Goal: Communication & Community: Connect with others

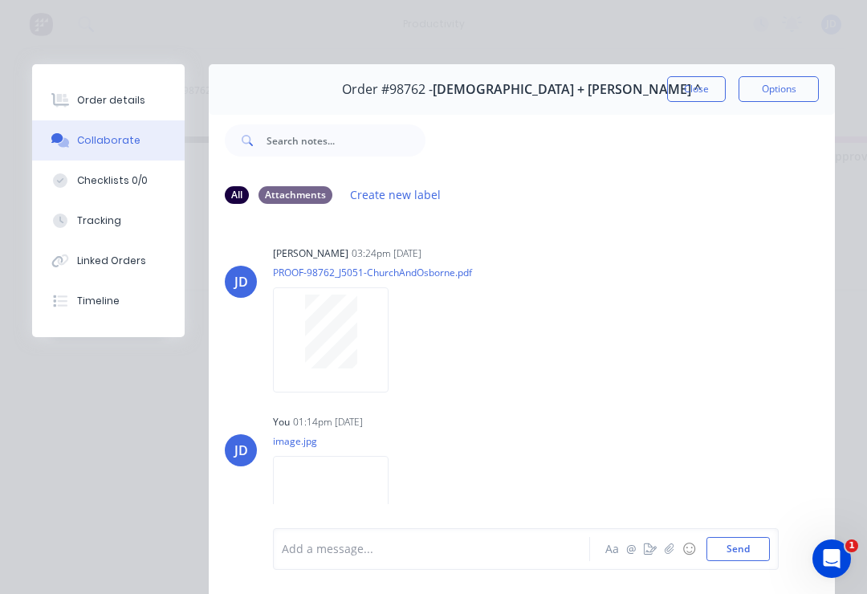
scroll to position [2311, 0]
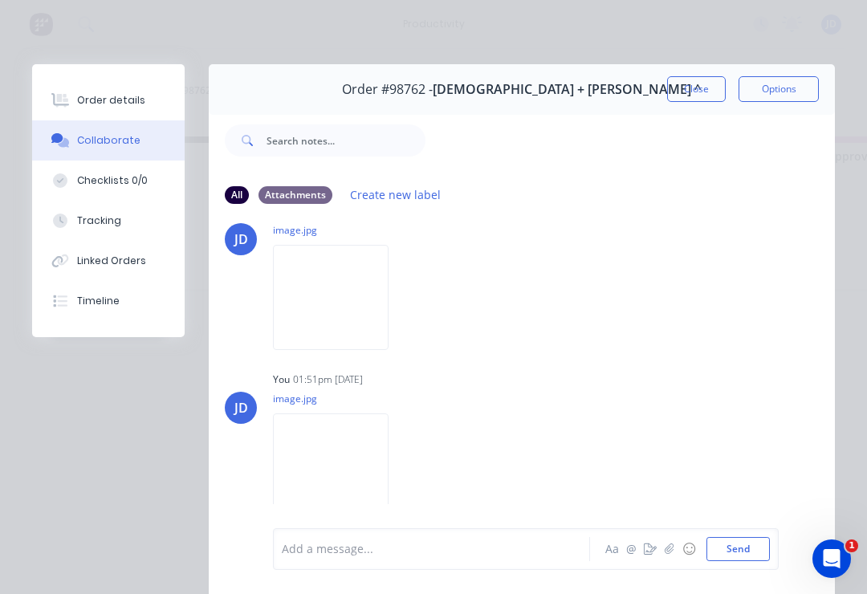
click at [693, 89] on button "Close" at bounding box center [696, 89] width 59 height 26
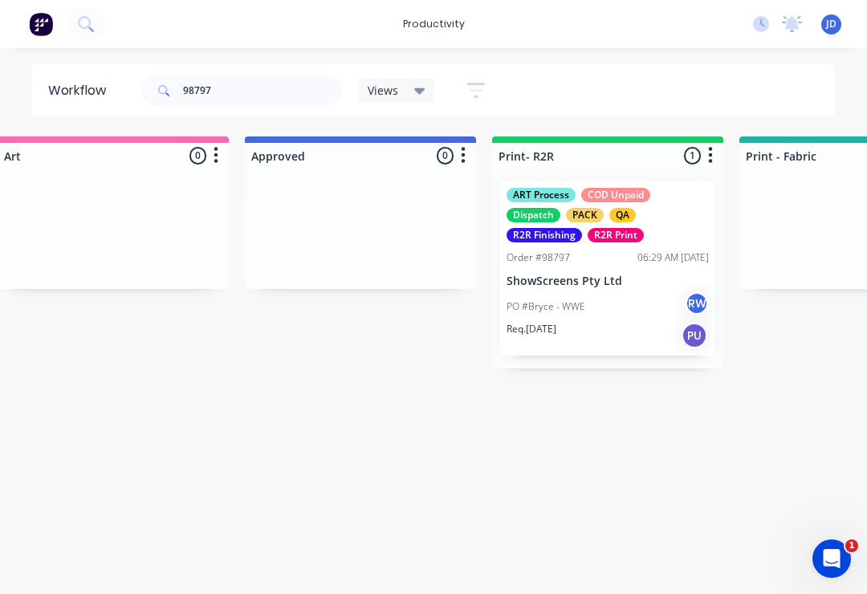
scroll to position [0, 1519]
click at [598, 307] on div "PO #Bryce - WWE RW" at bounding box center [608, 306] width 202 height 30
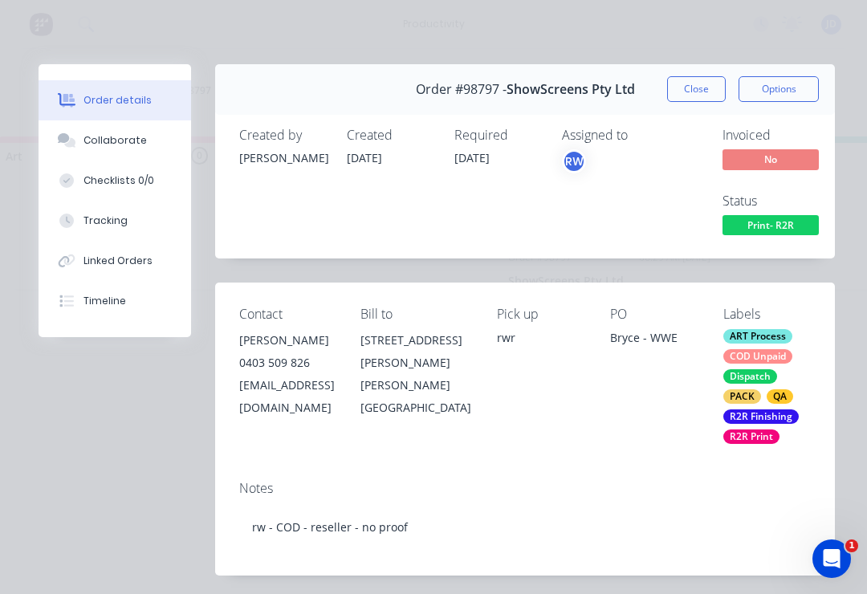
click at [139, 147] on div "Collaborate" at bounding box center [114, 140] width 63 height 14
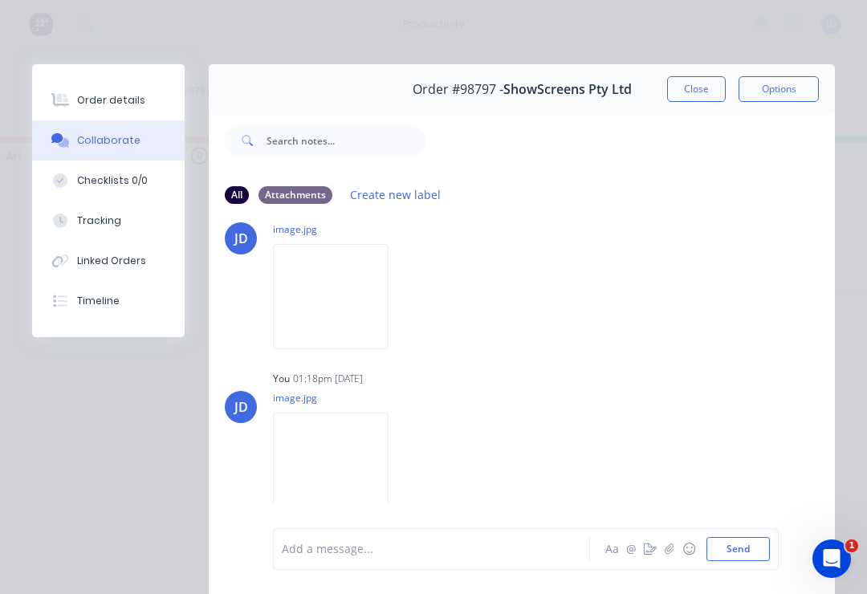
scroll to position [547, 0]
click at [665, 553] on icon "button" at bounding box center [670, 548] width 10 height 11
click at [767, 548] on button "Send" at bounding box center [737, 549] width 63 height 24
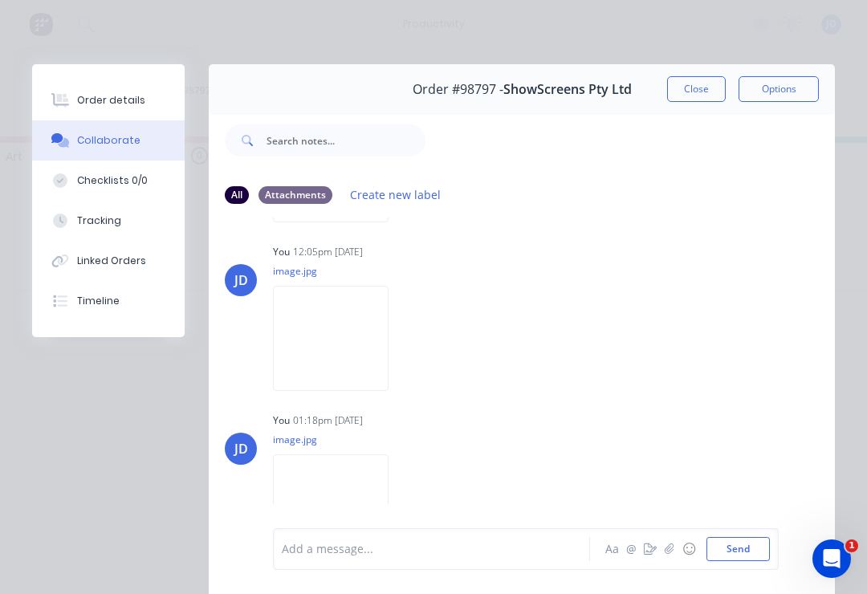
scroll to position [500, 0]
click at [686, 92] on button "Close" at bounding box center [696, 89] width 59 height 26
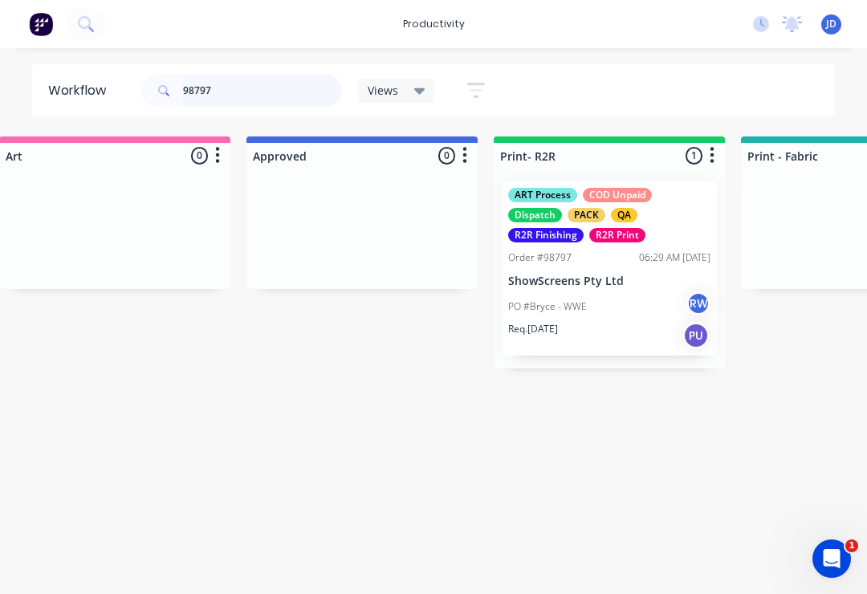
click at [232, 86] on input "98797" at bounding box center [262, 91] width 159 height 32
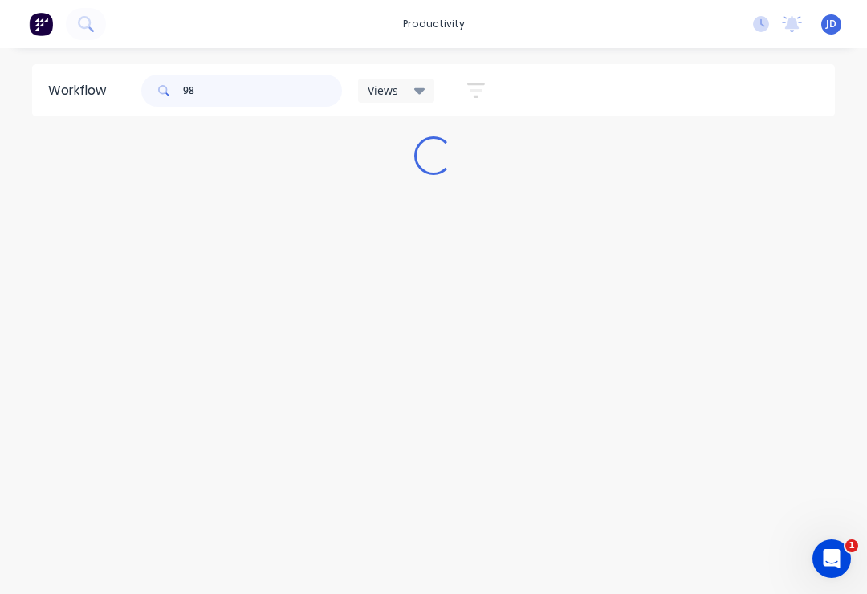
scroll to position [0, 0]
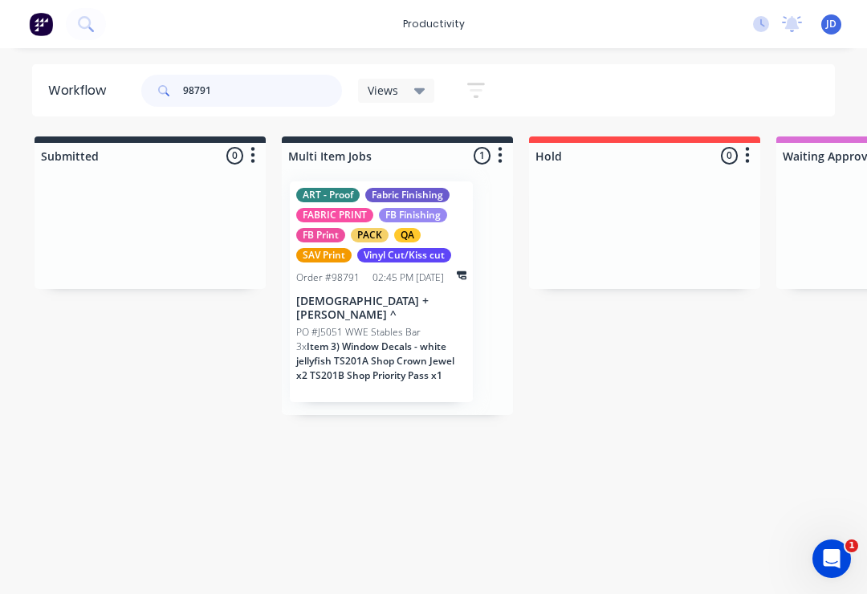
type input "98791"
click at [161, 219] on div at bounding box center [150, 229] width 231 height 120
click at [360, 274] on div "Order #98791 02:45 PM [DATE]" at bounding box center [381, 277] width 170 height 14
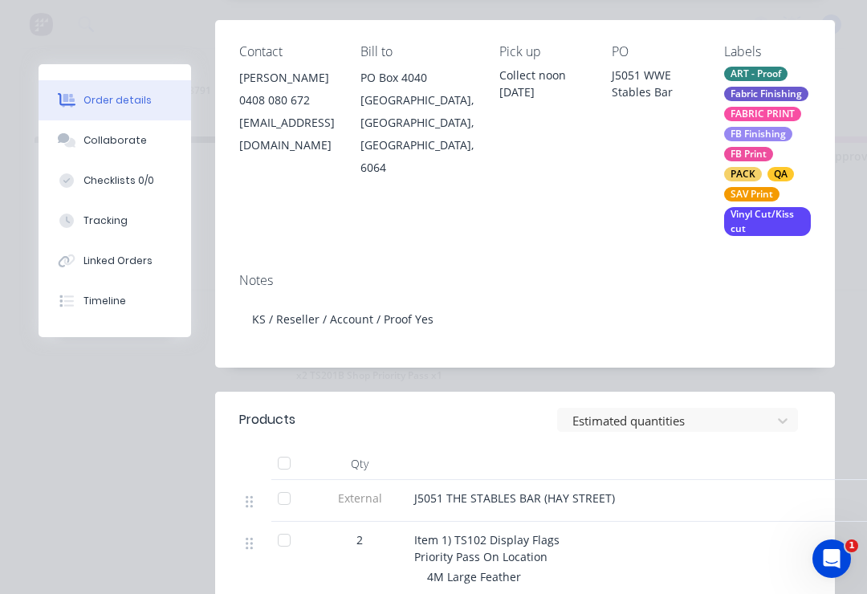
scroll to position [281, 0]
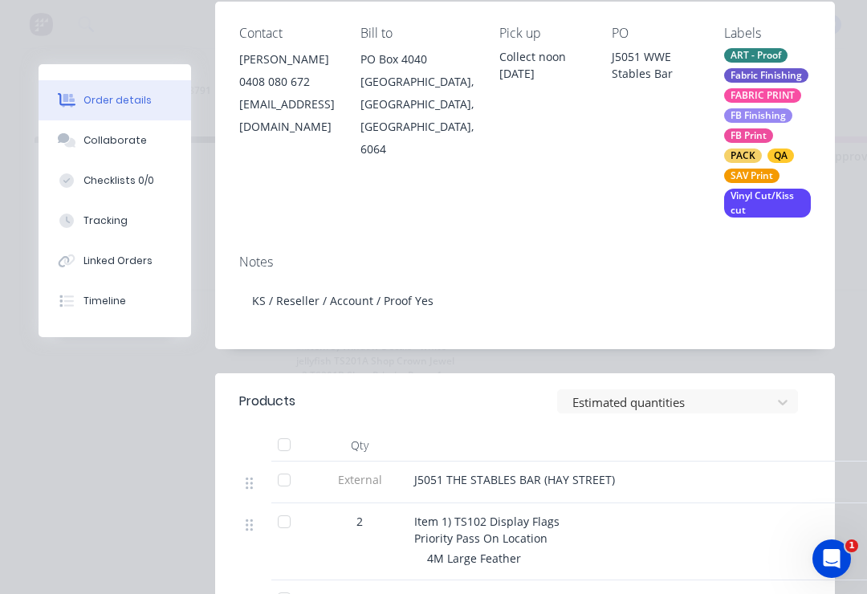
click at [101, 135] on div "Collaborate" at bounding box center [114, 140] width 63 height 14
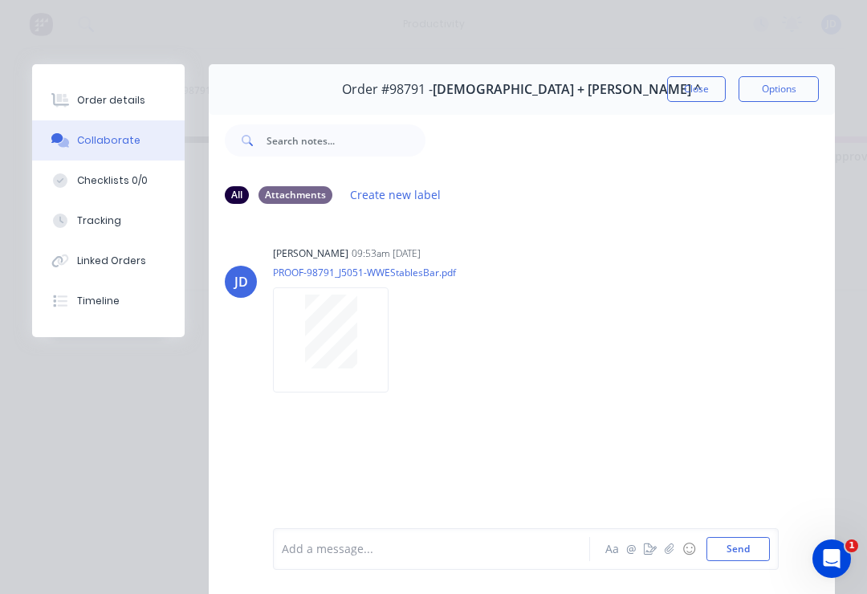
click at [675, 543] on button "button" at bounding box center [669, 548] width 19 height 19
click at [741, 548] on button "Send" at bounding box center [737, 549] width 63 height 24
click at [703, 91] on button "Close" at bounding box center [696, 89] width 59 height 26
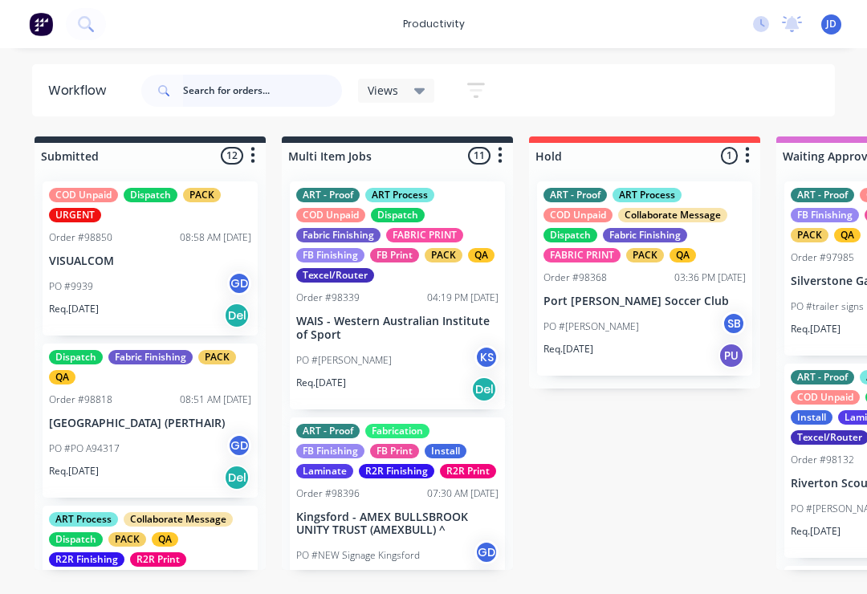
click at [230, 91] on input "text" at bounding box center [262, 91] width 159 height 32
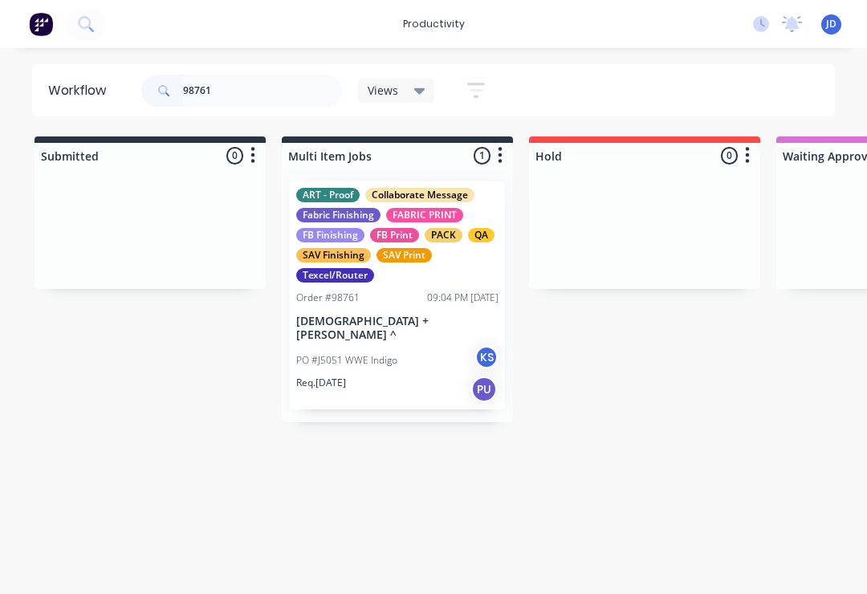
click at [405, 210] on div "FABRIC PRINT" at bounding box center [424, 215] width 77 height 14
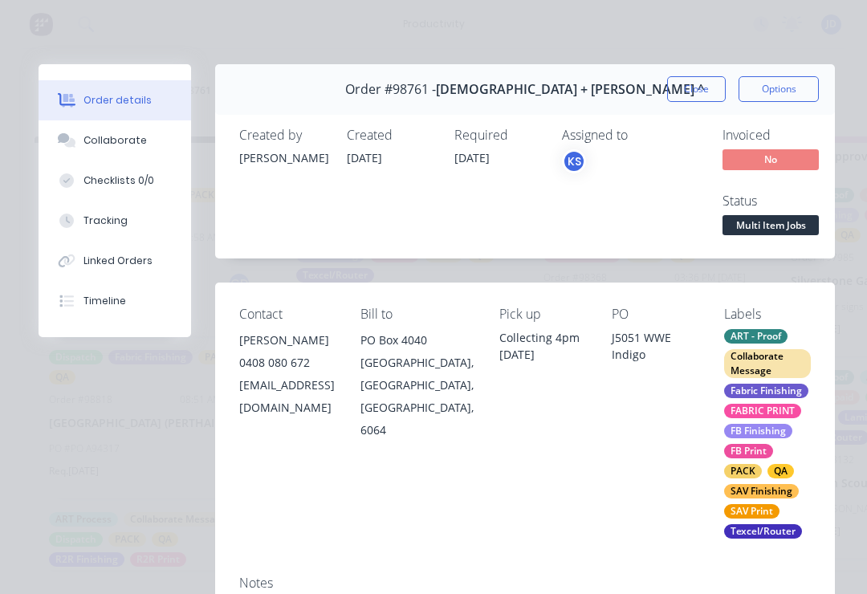
click at [115, 143] on div "Collaborate" at bounding box center [114, 140] width 63 height 14
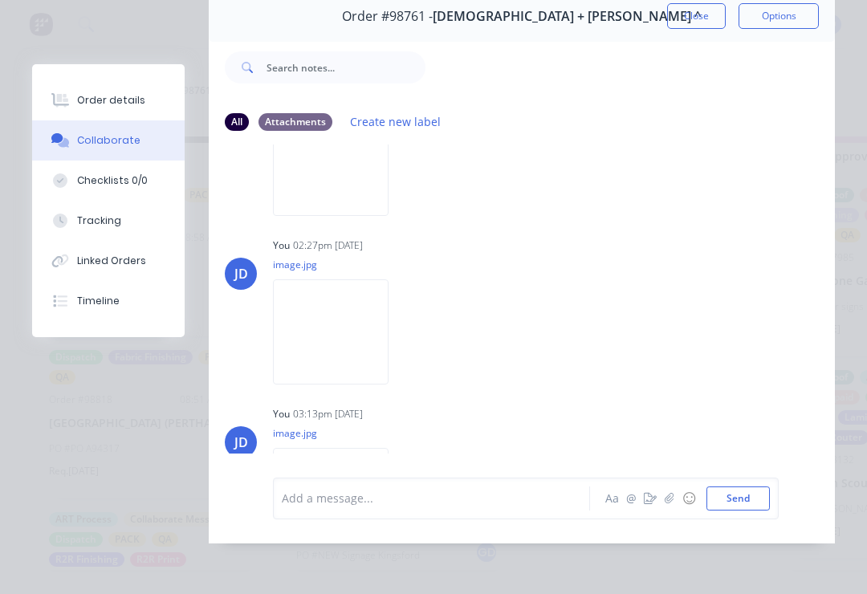
scroll to position [370, 0]
click at [333, 303] on img at bounding box center [331, 334] width 116 height 105
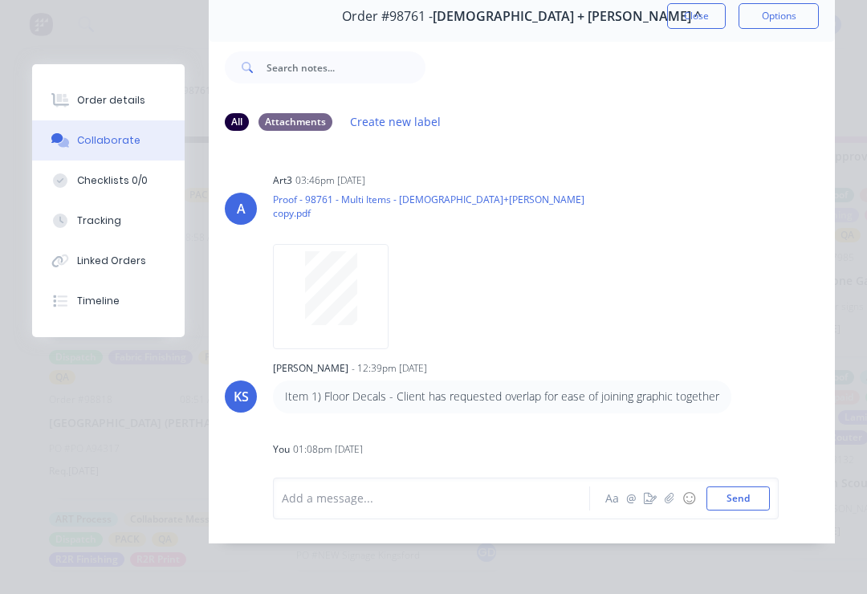
scroll to position [0, 0]
click at [97, 92] on button "Order details" at bounding box center [108, 100] width 152 height 40
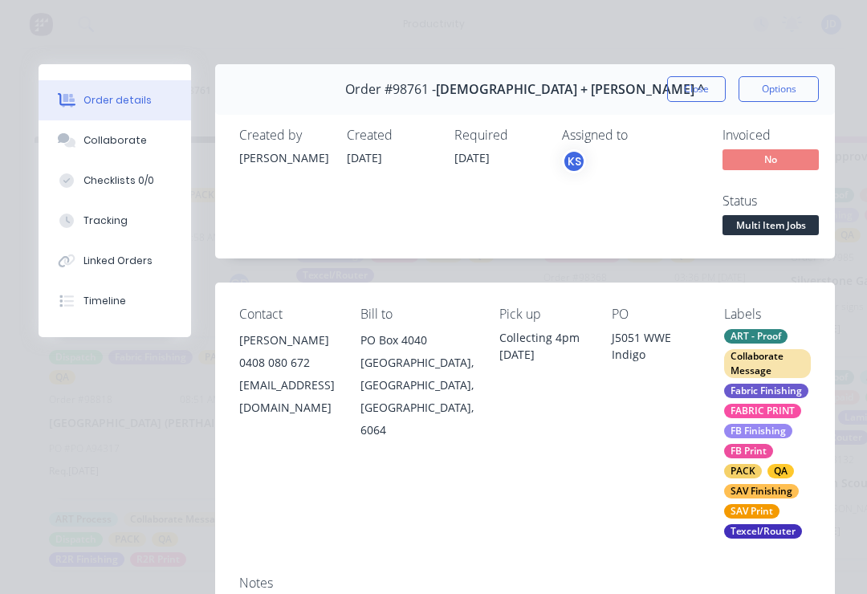
click at [102, 138] on div "Collaborate" at bounding box center [114, 140] width 63 height 14
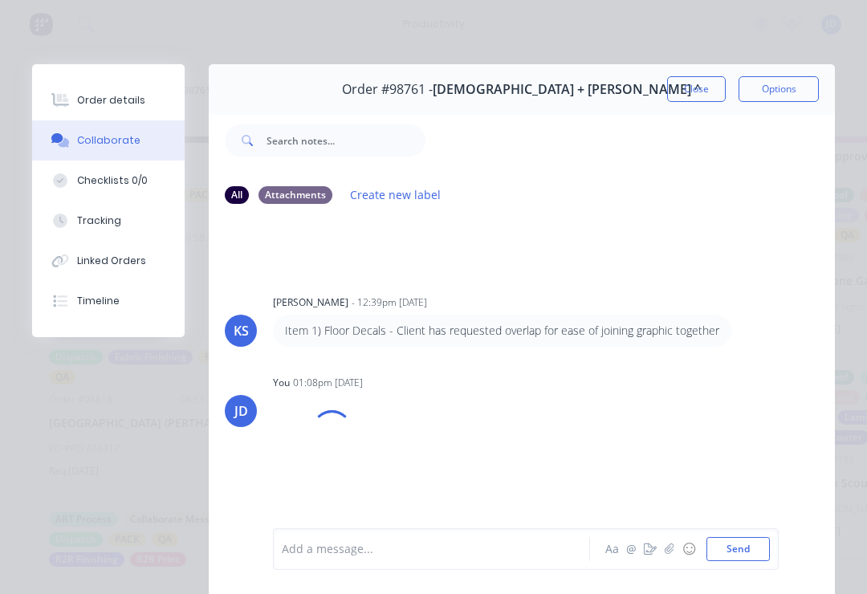
scroll to position [108, 0]
click at [312, 440] on div at bounding box center [331, 429] width 41 height 41
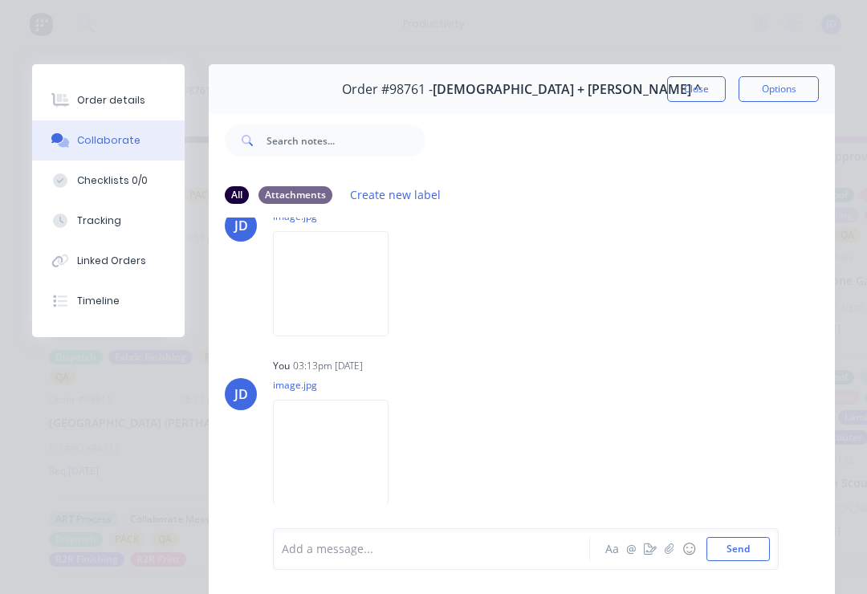
scroll to position [502, 0]
click at [330, 274] on img at bounding box center [331, 275] width 116 height 105
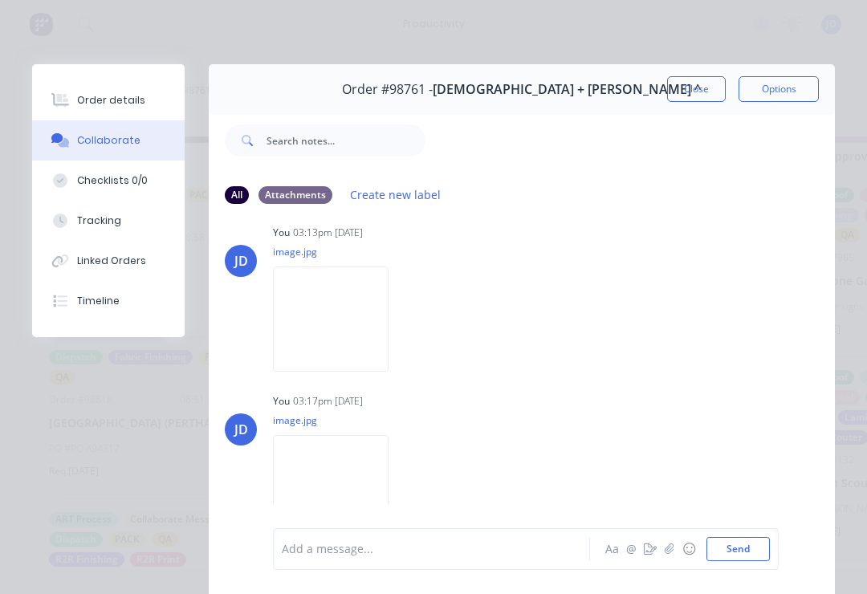
scroll to position [626, 0]
click at [674, 546] on icon "button" at bounding box center [670, 548] width 10 height 11
click at [734, 543] on button "Send" at bounding box center [737, 549] width 63 height 24
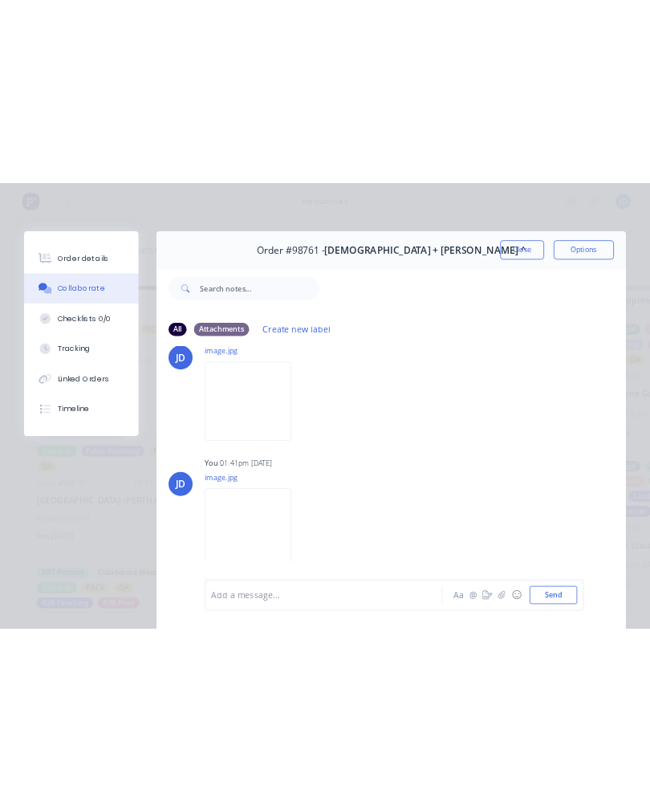
scroll to position [966, 0]
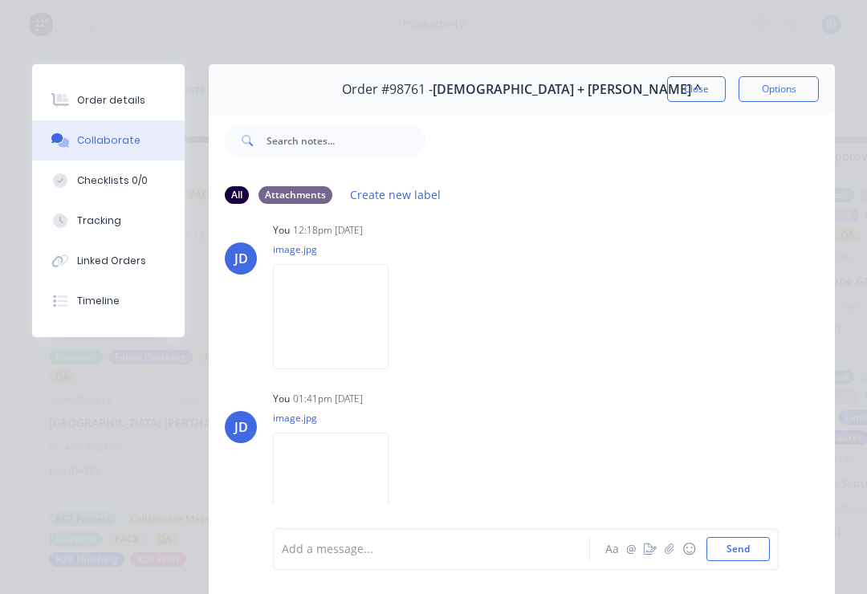
click at [694, 84] on button "Close" at bounding box center [696, 89] width 59 height 26
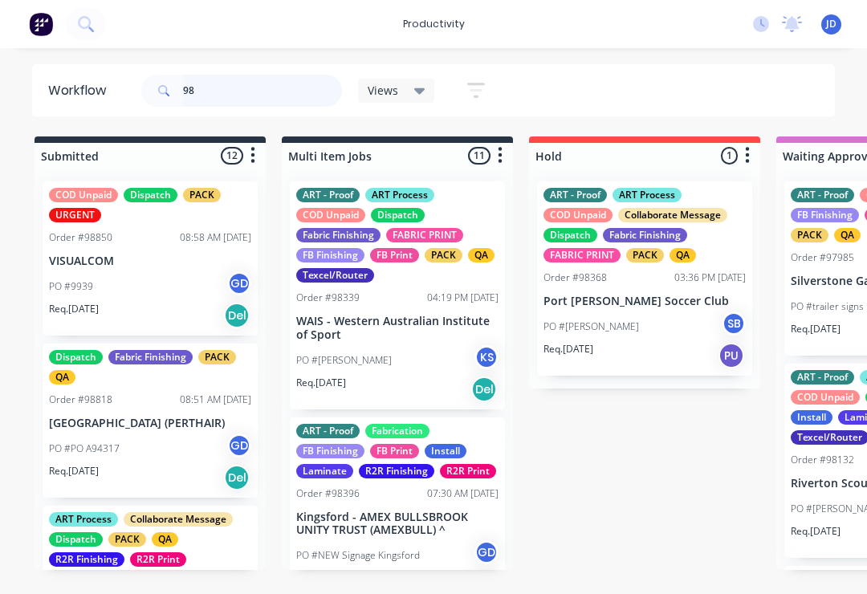
type input "9"
click at [751, 96] on div "Views Save new view None (Default) edit ART DEPT edit Banner Finishing edit Cut…" at bounding box center [486, 91] width 697 height 48
click at [222, 96] on input "text" at bounding box center [262, 91] width 159 height 32
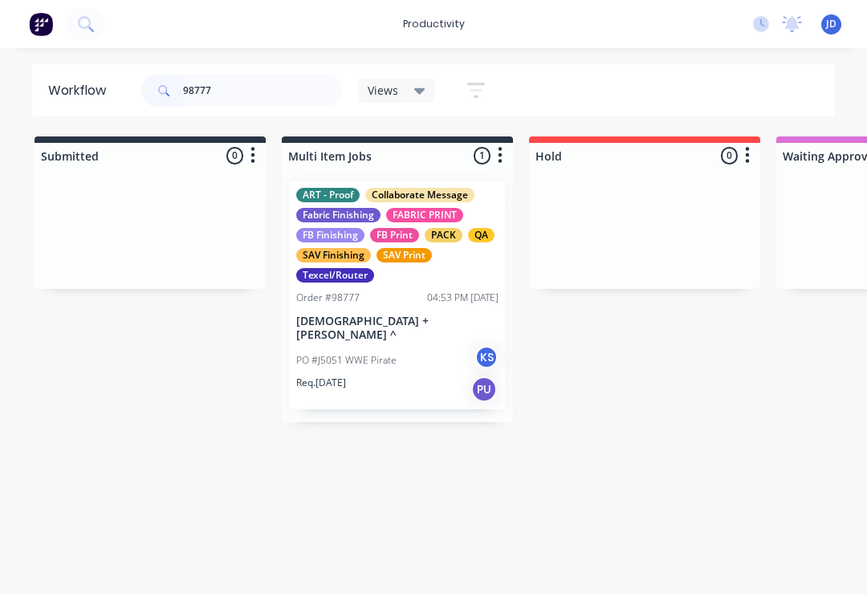
click at [356, 214] on div "Fabric Finishing" at bounding box center [338, 215] width 84 height 14
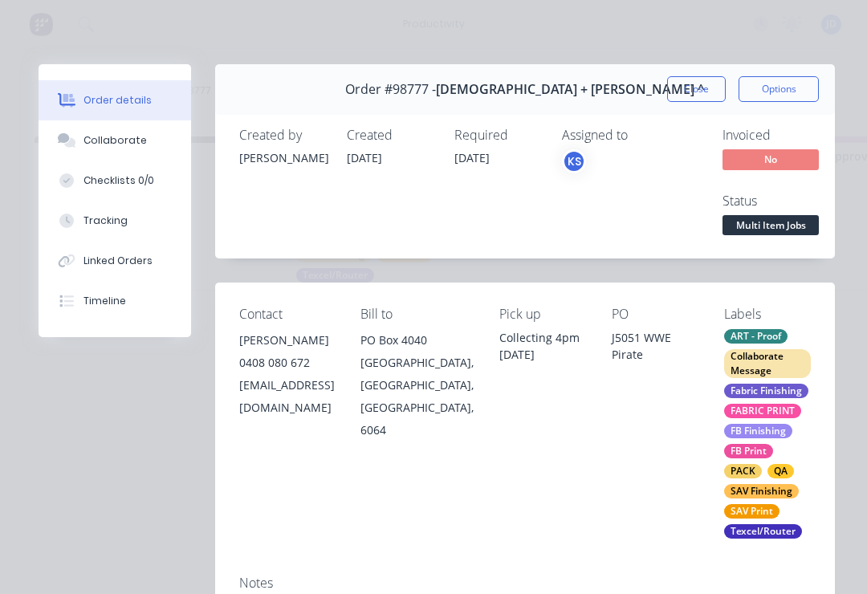
click at [108, 136] on div "Collaborate" at bounding box center [114, 140] width 63 height 14
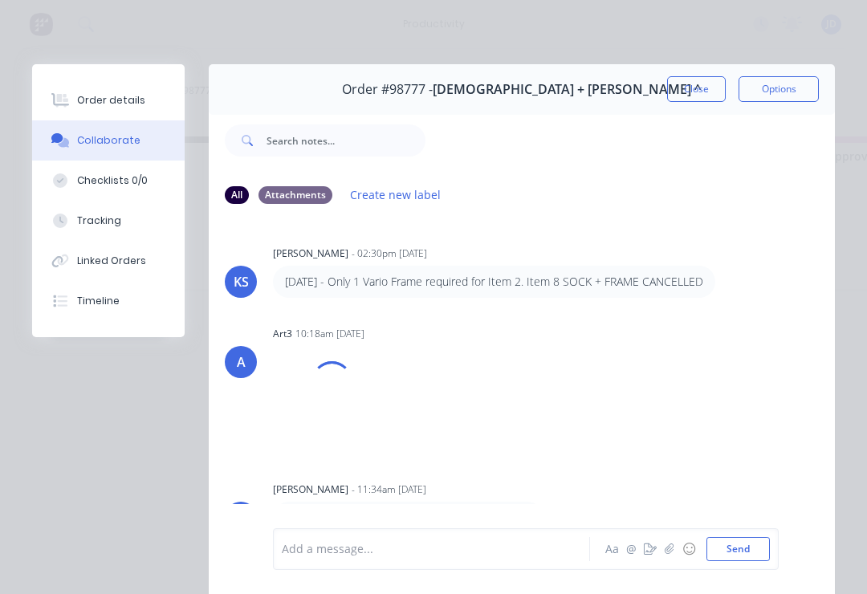
click at [680, 541] on button "☺" at bounding box center [688, 548] width 19 height 19
click at [670, 542] on button "button" at bounding box center [669, 548] width 19 height 19
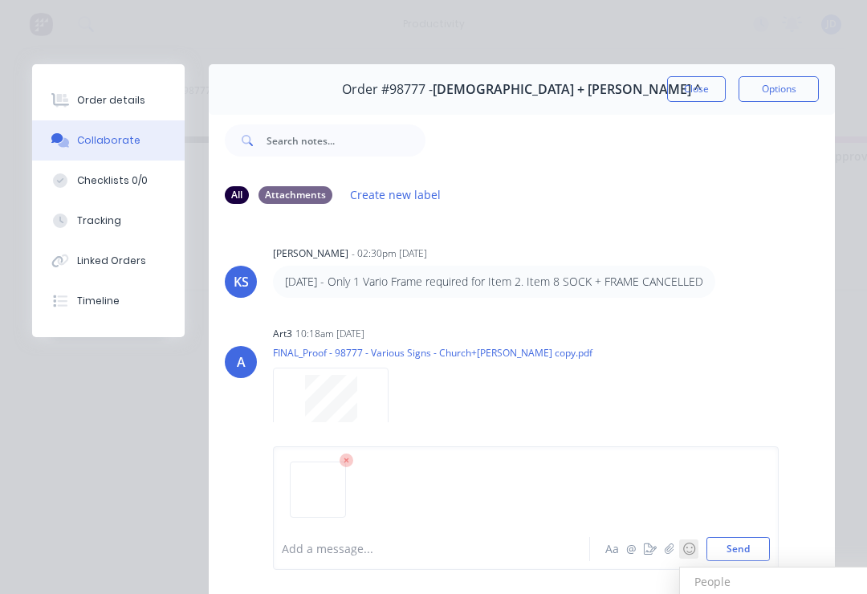
click at [746, 543] on button "Send" at bounding box center [737, 549] width 63 height 24
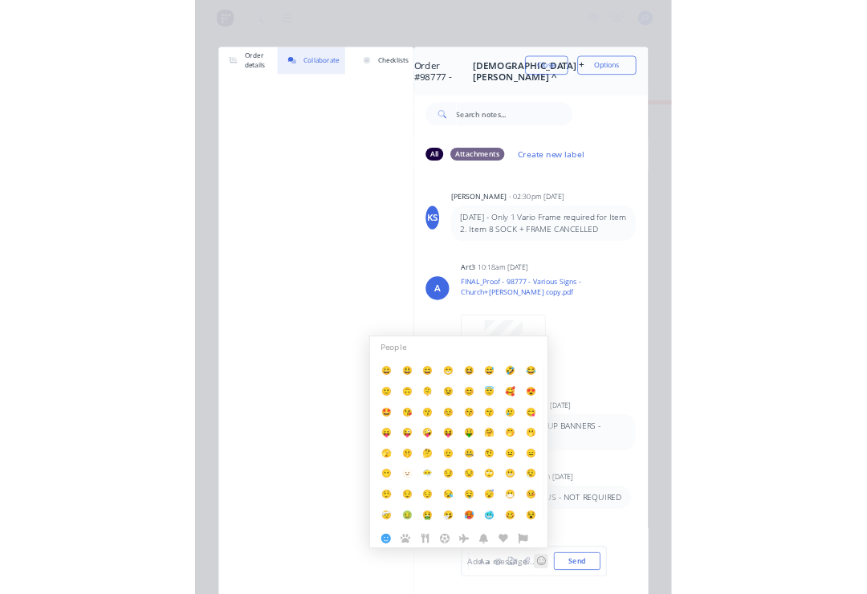
scroll to position [775, 0]
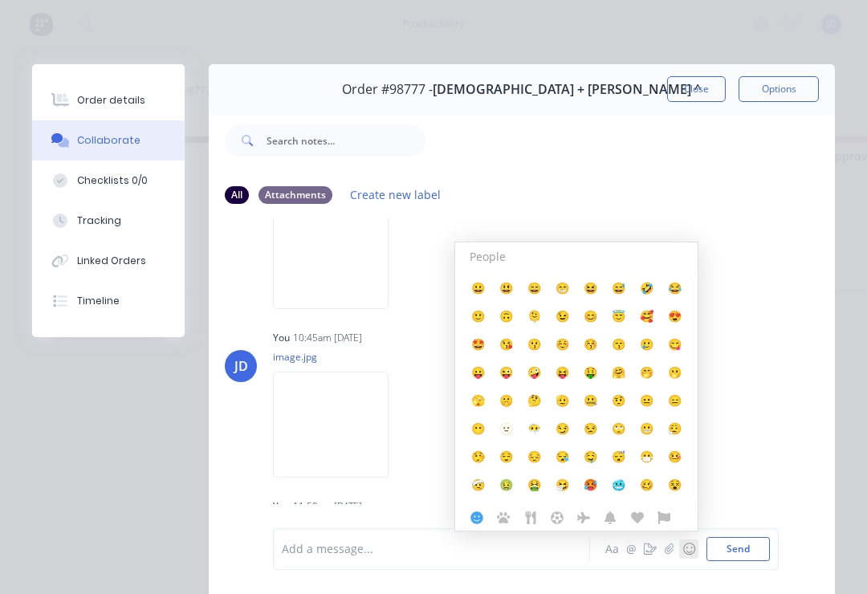
click at [686, 539] on button "☺" at bounding box center [688, 548] width 19 height 19
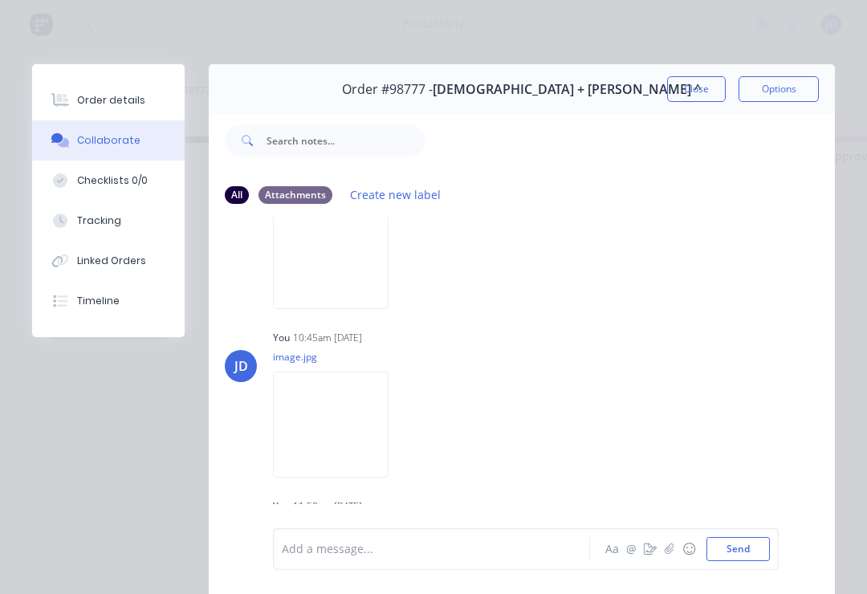
click at [700, 92] on button "Close" at bounding box center [696, 89] width 59 height 26
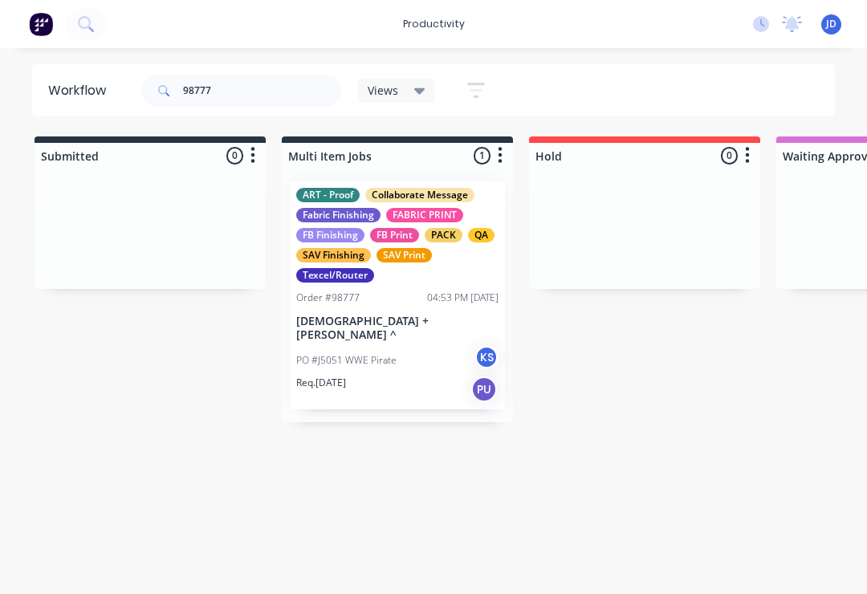
click at [416, 167] on div at bounding box center [397, 156] width 231 height 26
click at [240, 95] on input "98777" at bounding box center [262, 91] width 159 height 32
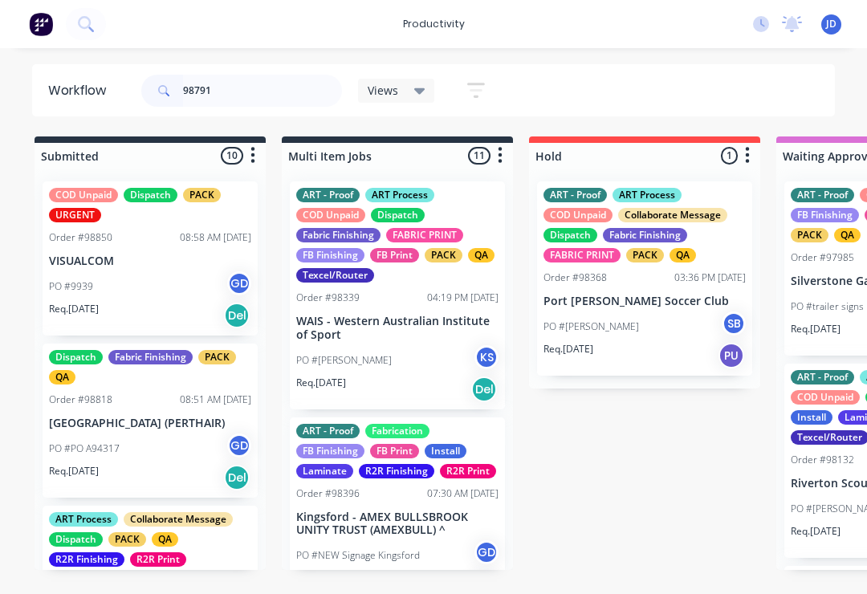
click at [250, 106] on input "98791" at bounding box center [262, 91] width 159 height 32
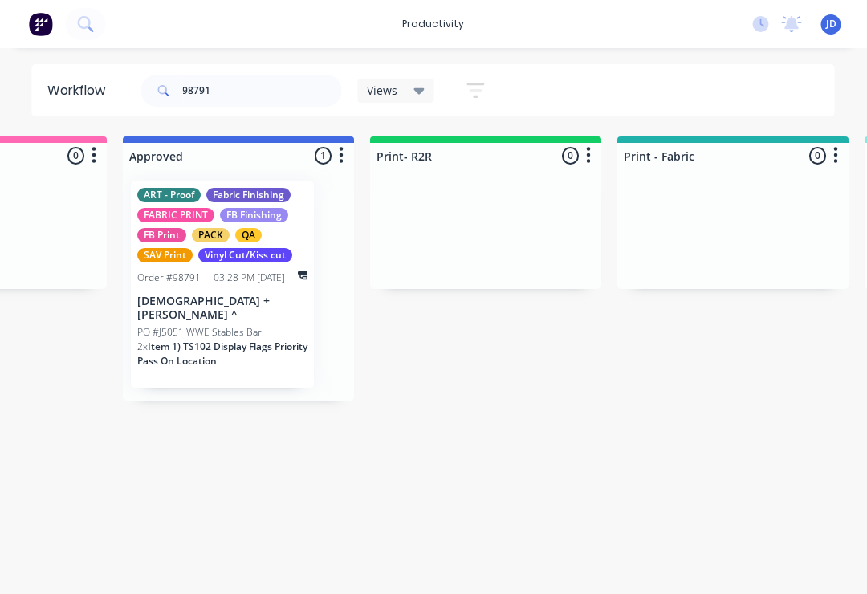
scroll to position [0, 1679]
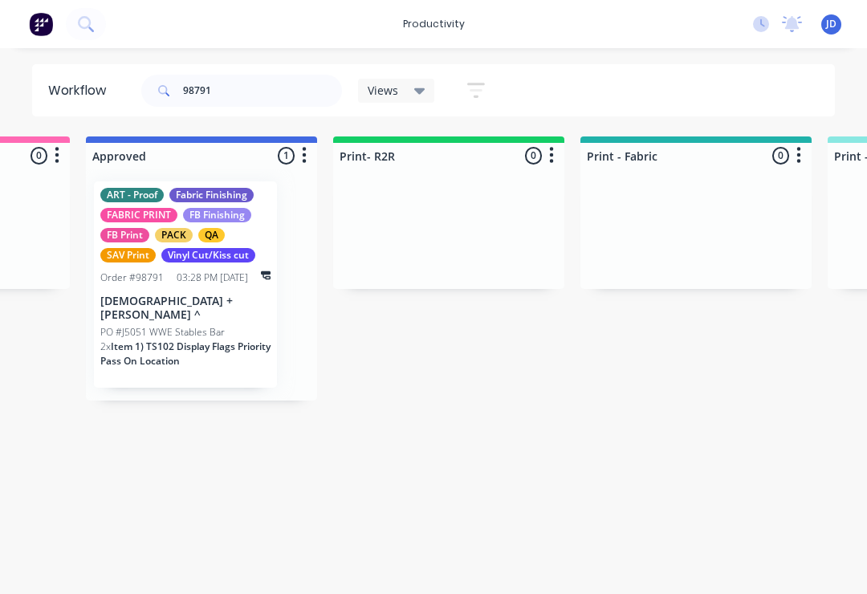
click at [189, 288] on div "ART - Proof Fabric Finishing FABRIC PRINT FB Finishing FB Print PACK QA SAV Pri…" at bounding box center [185, 284] width 183 height 206
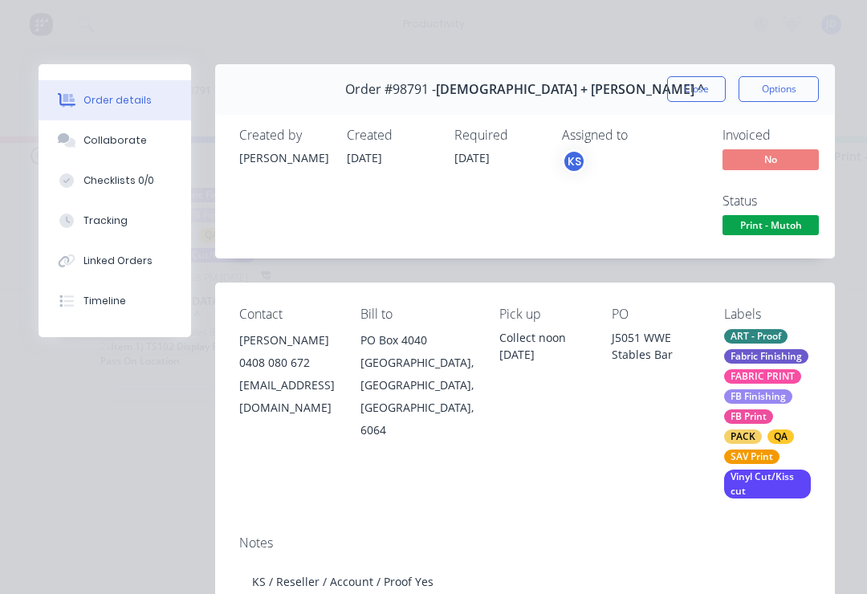
click at [124, 145] on div "Collaborate" at bounding box center [114, 140] width 63 height 14
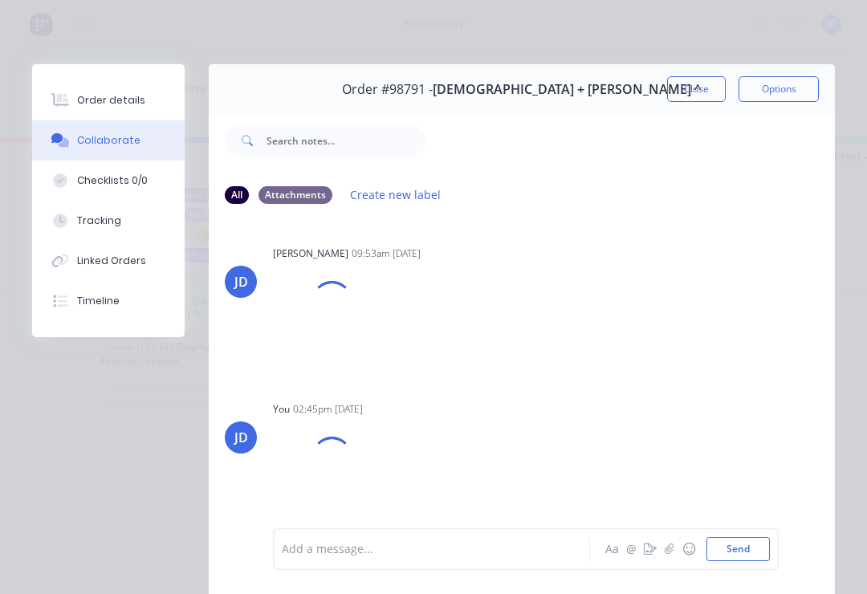
click at [667, 555] on icon "button" at bounding box center [670, 548] width 10 height 11
click at [761, 542] on button "Send" at bounding box center [737, 549] width 63 height 24
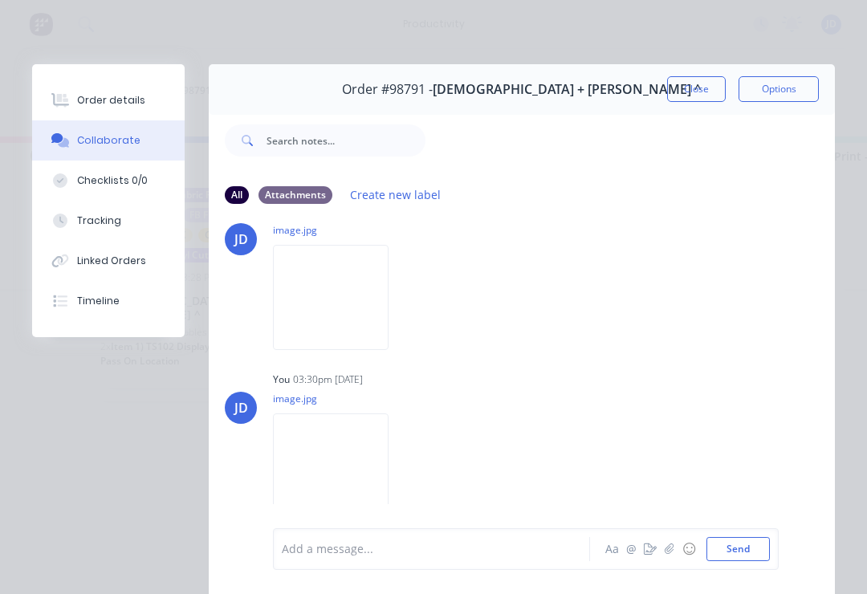
scroll to position [212, 0]
click at [697, 88] on button "Close" at bounding box center [696, 89] width 59 height 26
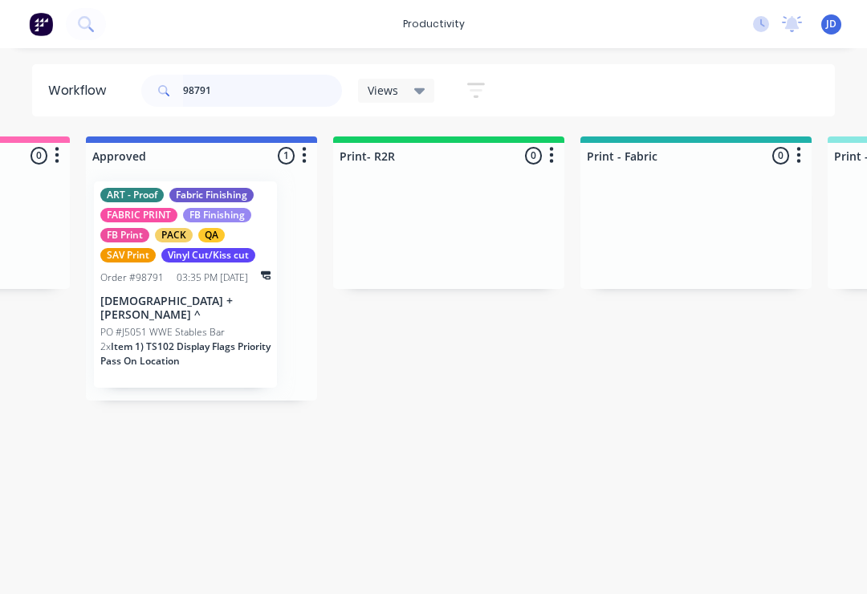
click at [234, 97] on input "98791" at bounding box center [262, 91] width 159 height 32
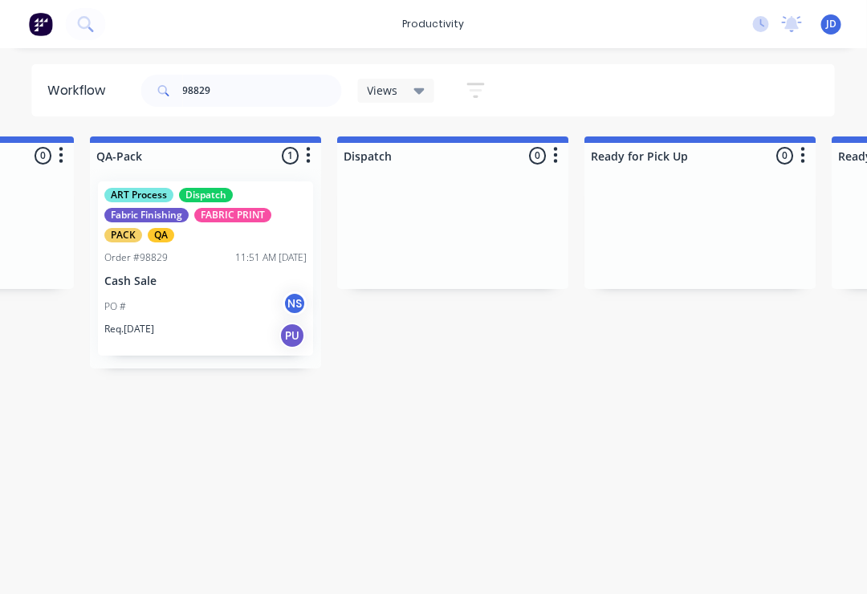
scroll to position [0, 4055]
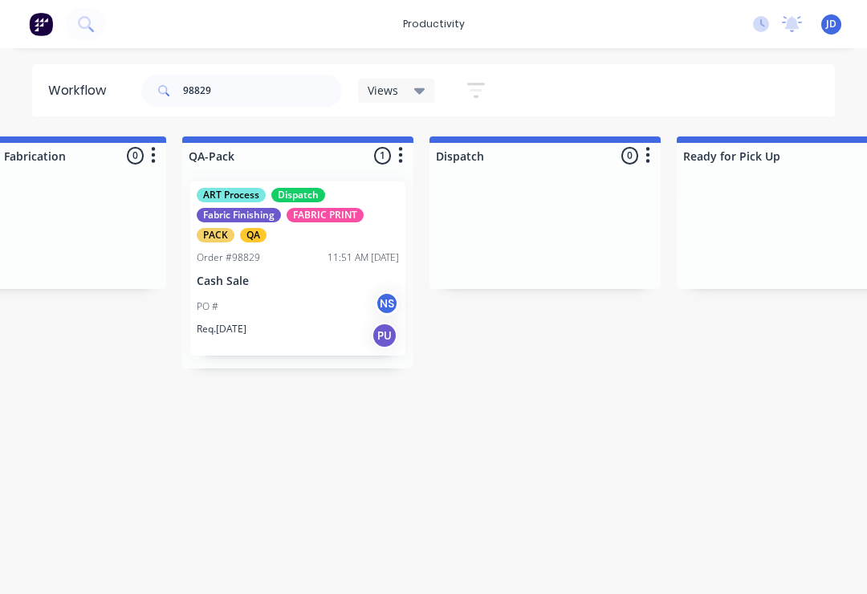
click at [299, 284] on p "Cash Sale" at bounding box center [298, 281] width 202 height 14
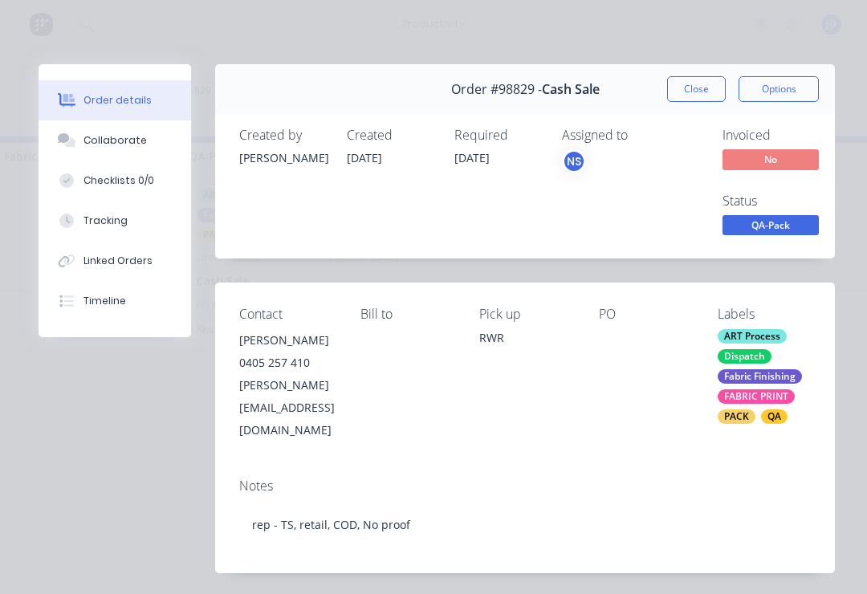
click at [119, 141] on div "Collaborate" at bounding box center [114, 140] width 63 height 14
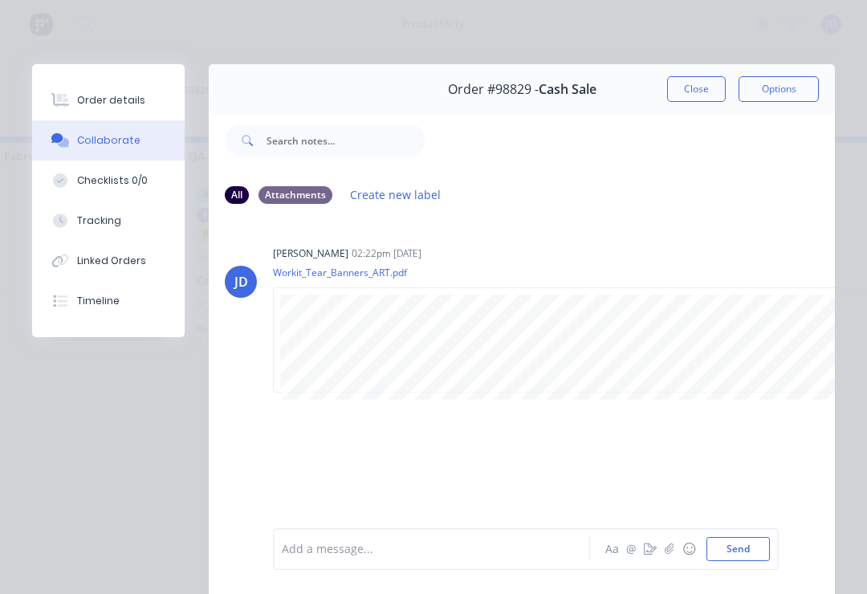
click at [694, 87] on button "Close" at bounding box center [696, 89] width 59 height 26
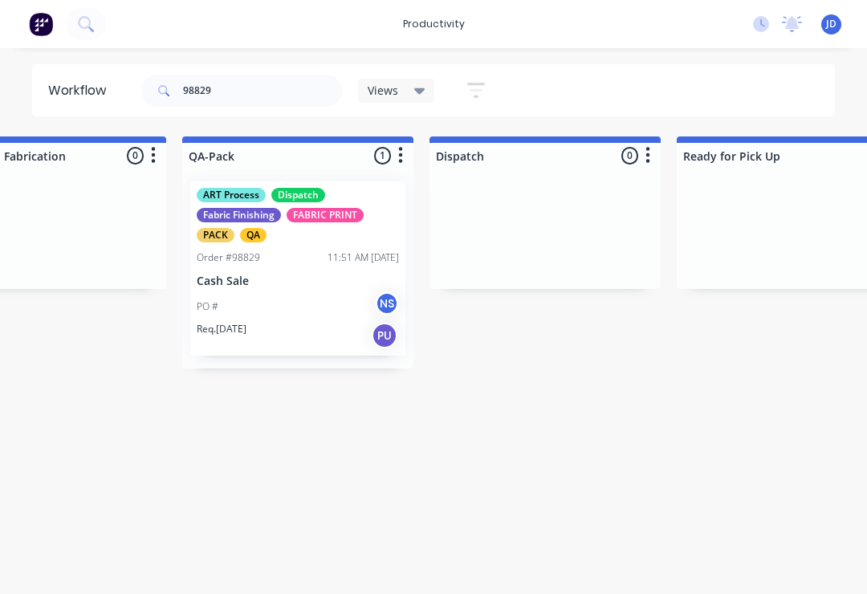
click at [288, 269] on div "ART Process Dispatch Fabric Finishing FABRIC PRINT PACK QA Order #98829 11:51 A…" at bounding box center [297, 268] width 215 height 174
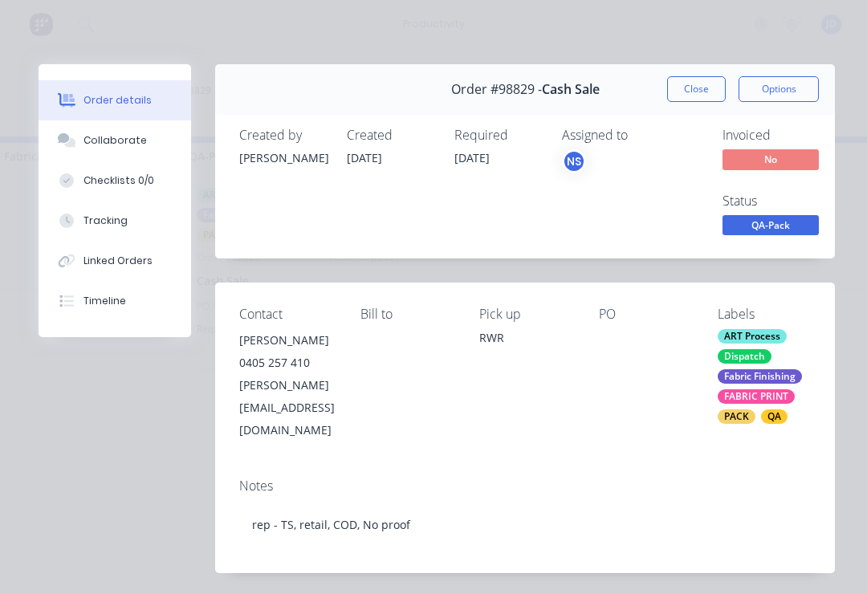
click at [119, 150] on button "Collaborate" at bounding box center [115, 140] width 152 height 40
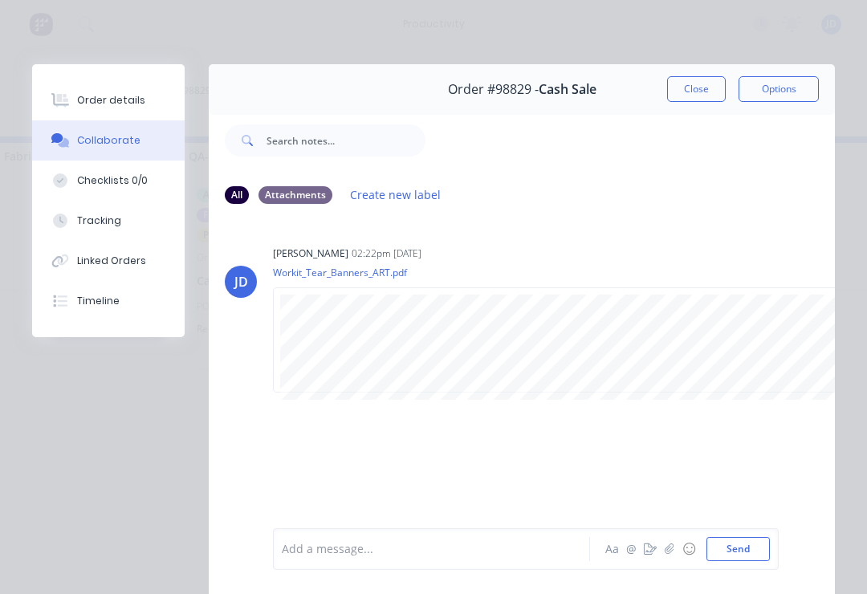
click at [665, 558] on button "button" at bounding box center [669, 548] width 19 height 19
click at [769, 538] on button "Send" at bounding box center [737, 549] width 63 height 24
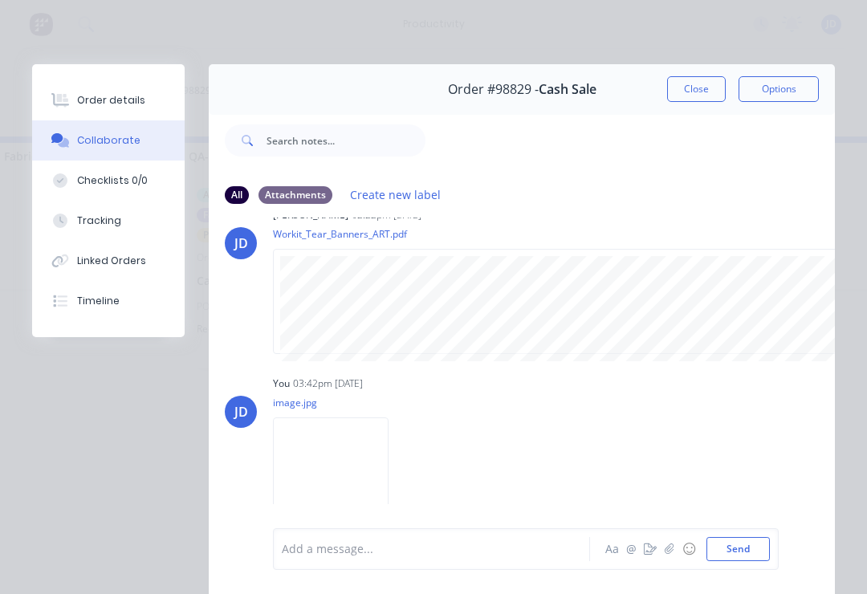
scroll to position [37, 0]
click at [697, 90] on button "Close" at bounding box center [696, 89] width 59 height 26
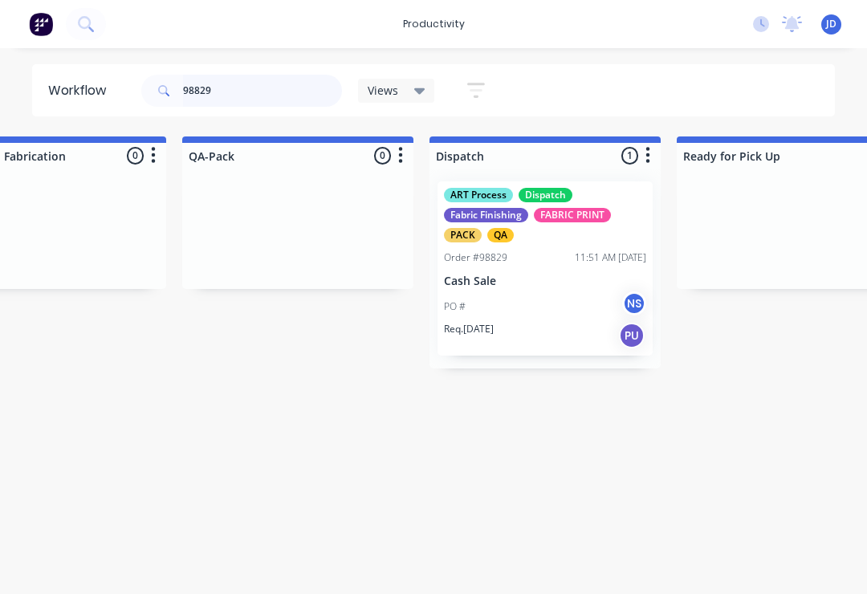
click at [217, 100] on input "98829" at bounding box center [262, 91] width 159 height 32
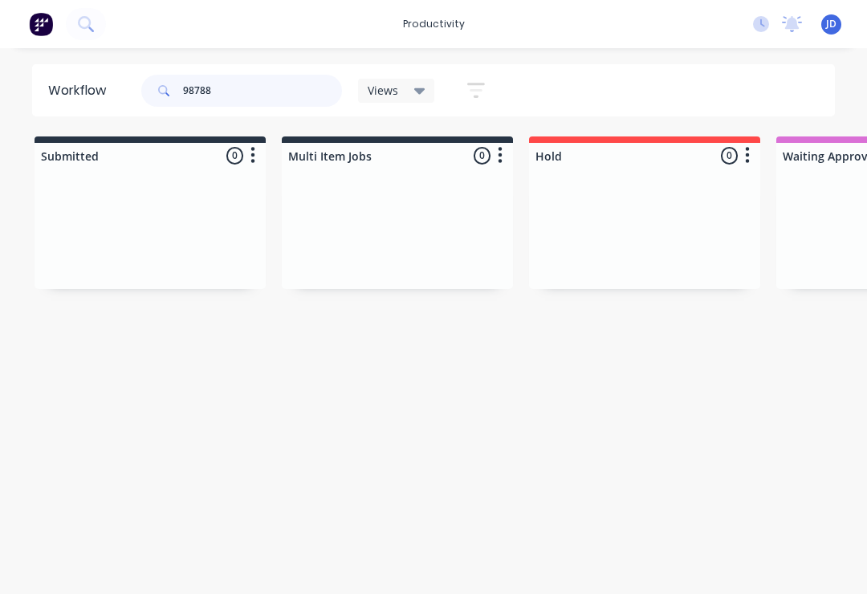
type input "98788"
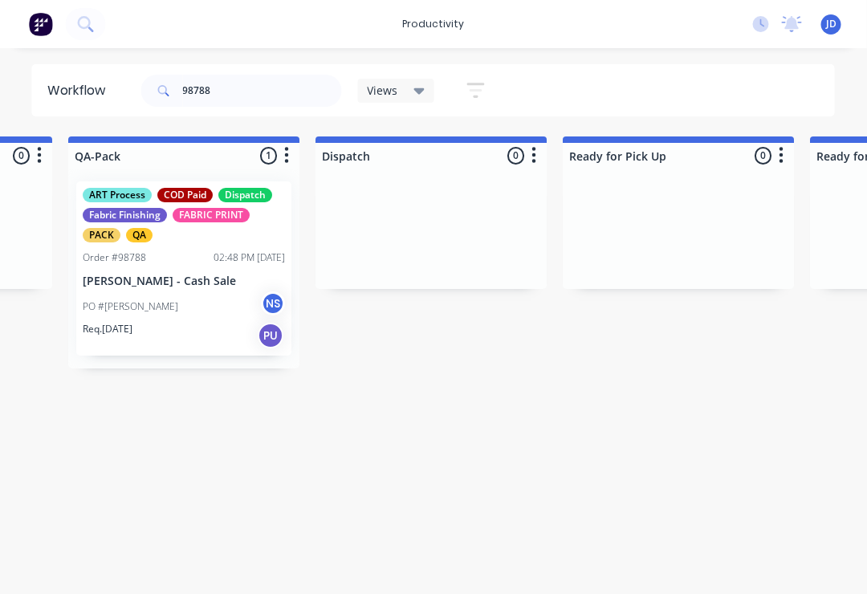
scroll to position [0, 4171]
click at [213, 266] on div "ART Process COD Paid Dispatch Fabric Finishing FABRIC PRINT PACK QA Order #9878…" at bounding box center [181, 268] width 215 height 174
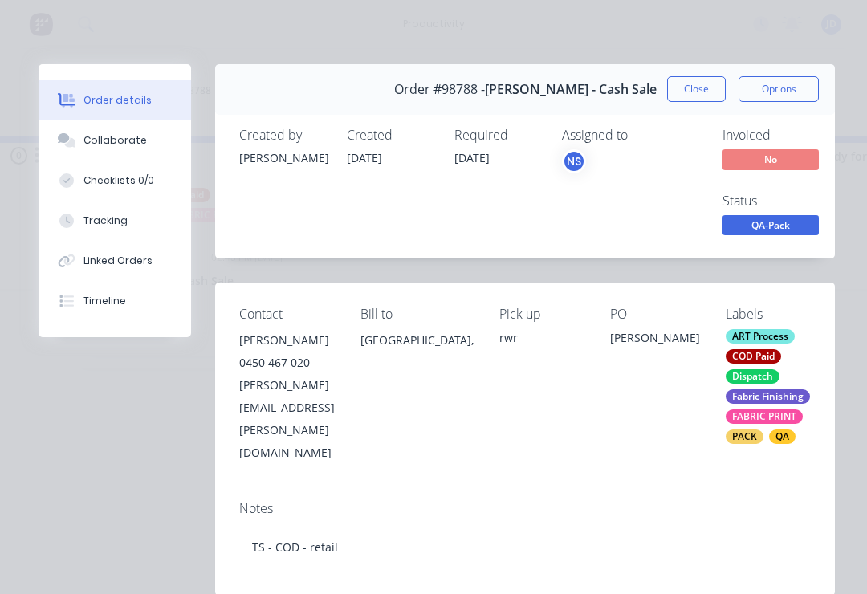
click at [133, 134] on div "Collaborate" at bounding box center [114, 140] width 63 height 14
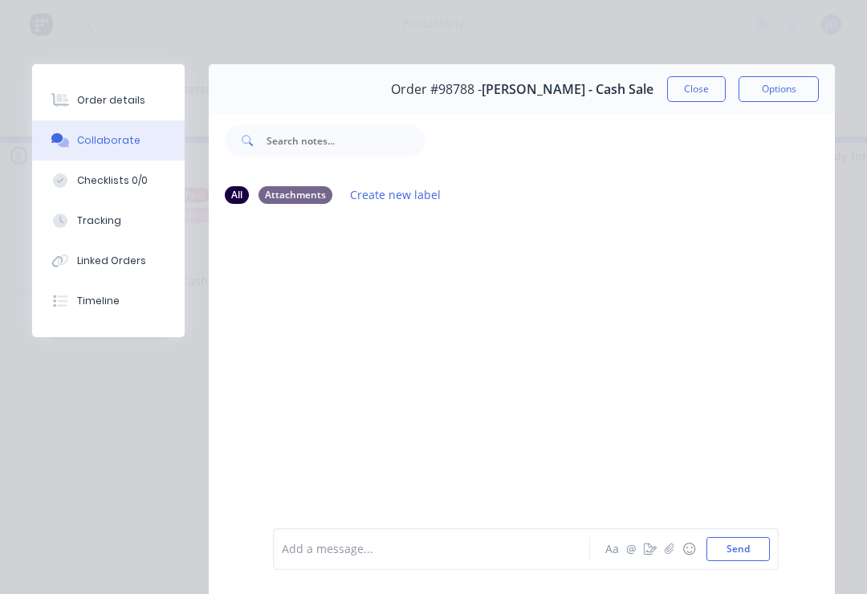
click at [664, 554] on button "button" at bounding box center [669, 548] width 19 height 19
click at [740, 551] on button "Send" at bounding box center [737, 549] width 63 height 24
click at [693, 91] on button "Close" at bounding box center [696, 89] width 59 height 26
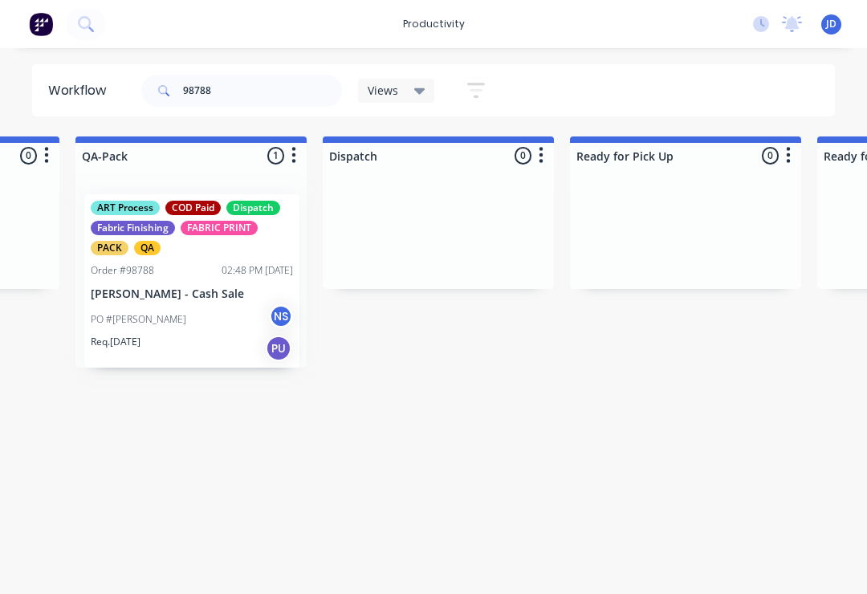
scroll to position [0, 4152]
